Goal: Information Seeking & Learning: Check status

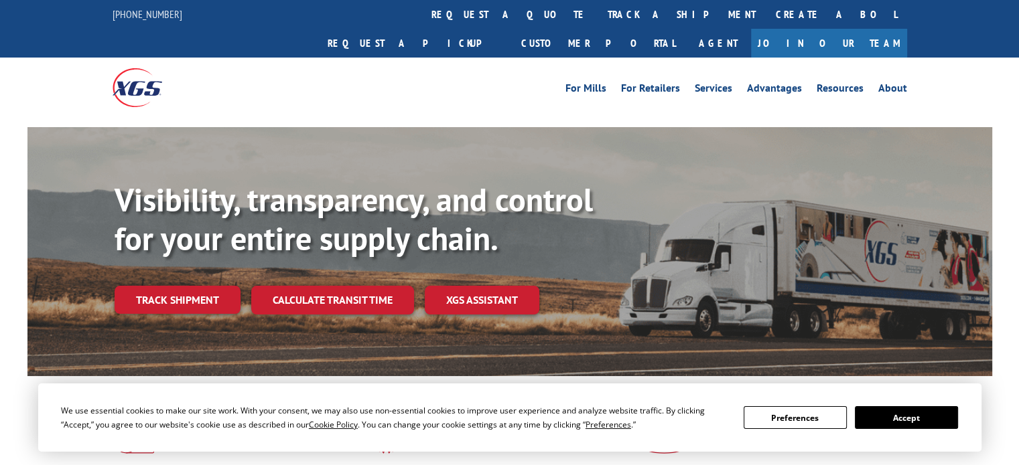
click at [174, 286] on link "Track shipment" at bounding box center [178, 300] width 126 height 28
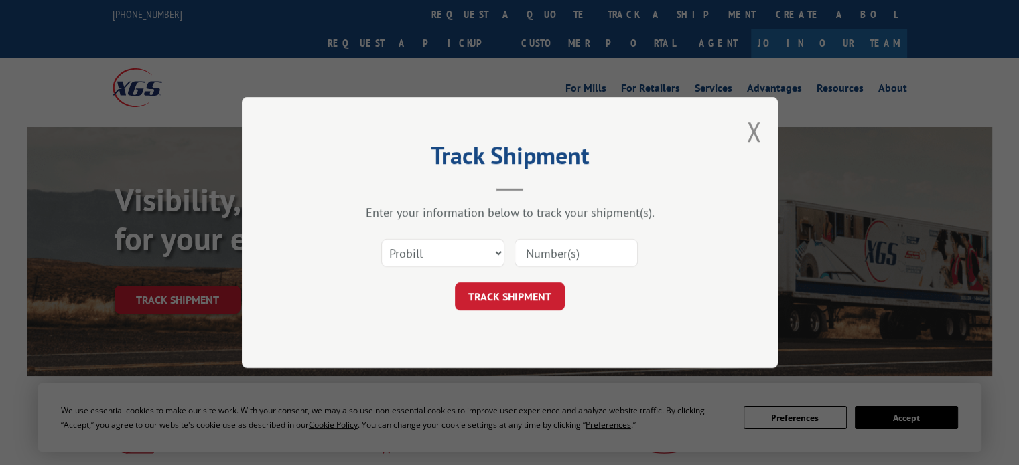
click at [565, 239] on input at bounding box center [575, 253] width 123 height 28
type input "17555326"
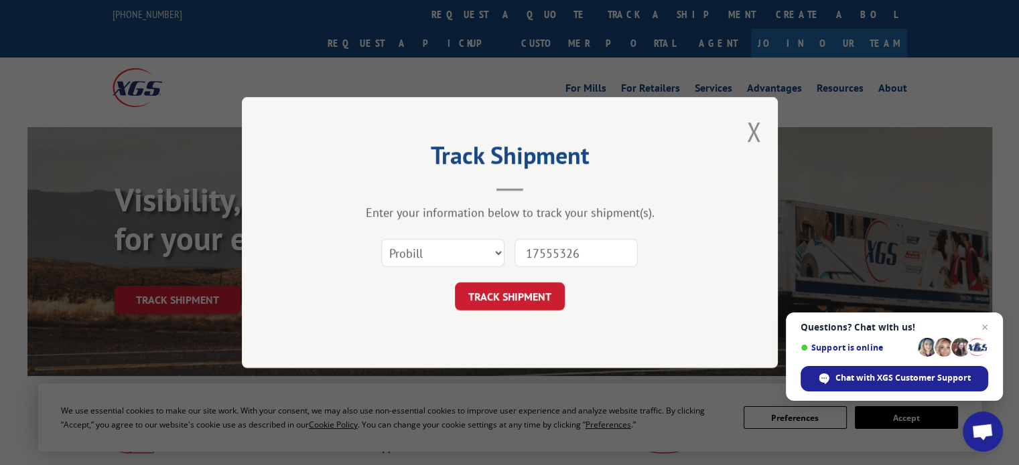
click at [551, 249] on input "17555326" at bounding box center [575, 253] width 123 height 28
click at [535, 287] on button "TRACK SHIPMENT" at bounding box center [510, 297] width 110 height 28
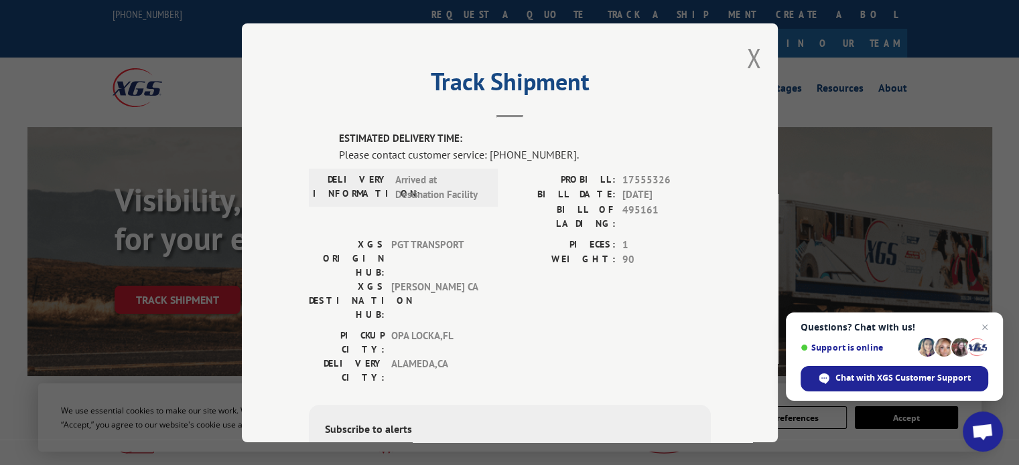
click at [276, 42] on div "Track Shipment ESTIMATED DELIVERY TIME: Please contact customer service: [PHONE…" at bounding box center [510, 232] width 536 height 419
drag, startPoint x: 437, startPoint y: 240, endPoint x: 384, endPoint y: 241, distance: 52.2
click at [384, 279] on div "XGS DESTINATION HUB: [PERSON_NAME] CA" at bounding box center [399, 300] width 181 height 42
drag, startPoint x: 552, startPoint y: 152, endPoint x: 483, endPoint y: 151, distance: 69.0
click at [483, 151] on div "Please contact customer service: [PHONE_NUMBER]." at bounding box center [525, 154] width 372 height 16
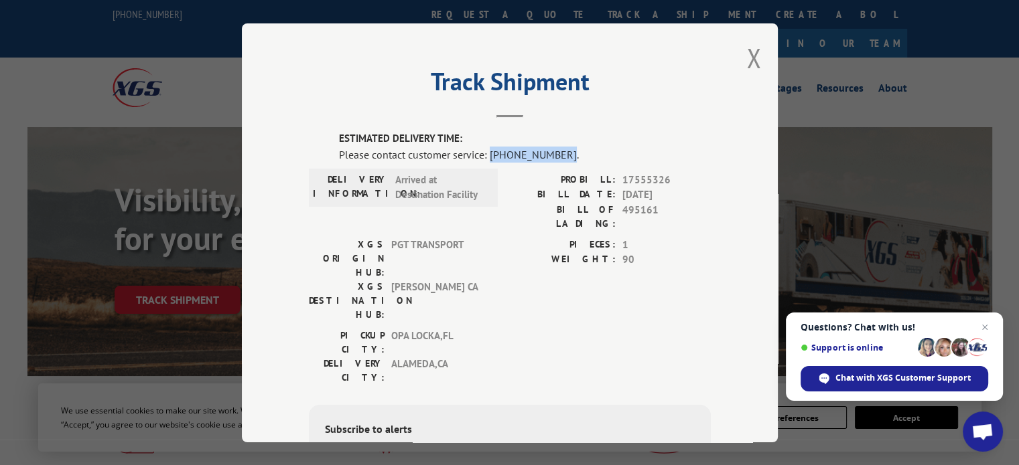
copy div "[PHONE_NUMBER]"
